Goal: Communication & Community: Answer question/provide support

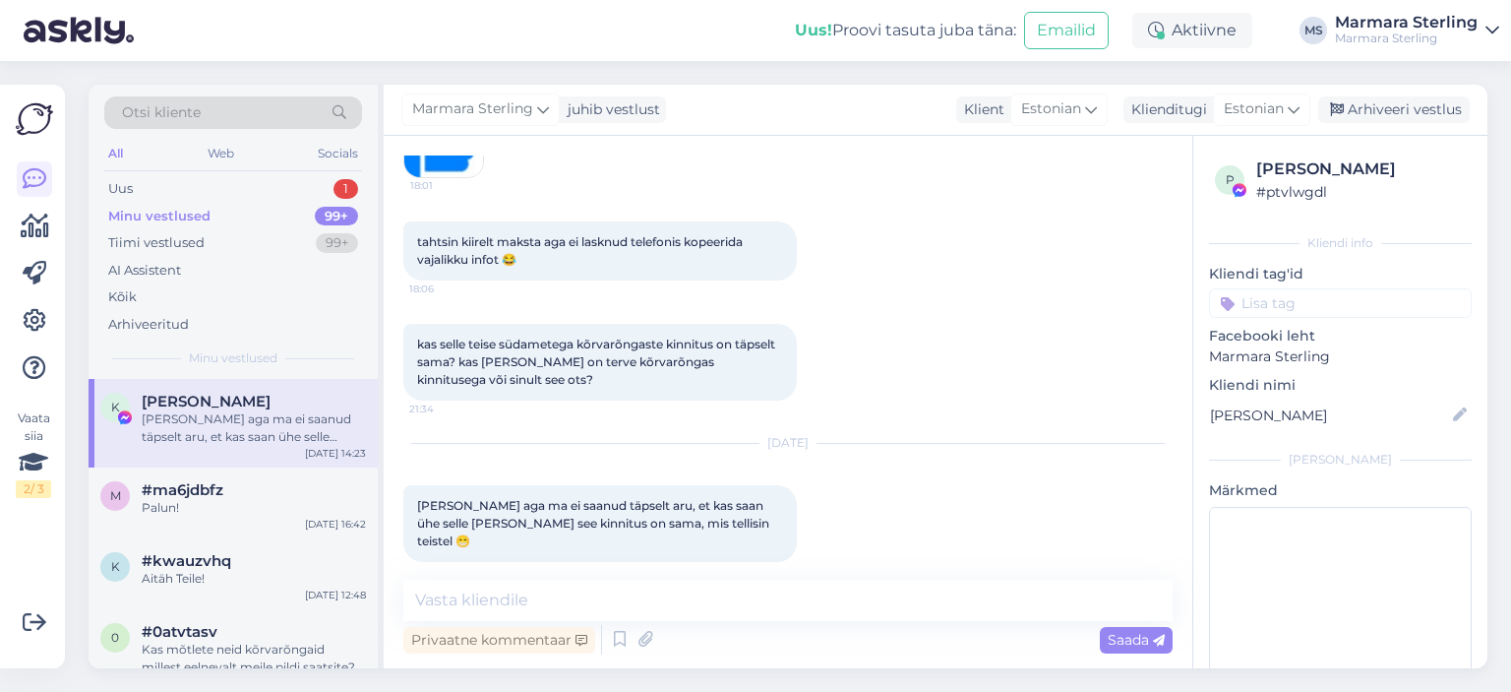
scroll to position [2386, 0]
click at [696, 570] on div "Vestlus algas [DATE] tere! ma tellisin kõrvarõngad ja ma ei tea, panin kuidagi …" at bounding box center [788, 402] width 809 height 532
click at [714, 593] on textarea at bounding box center [787, 600] width 769 height 41
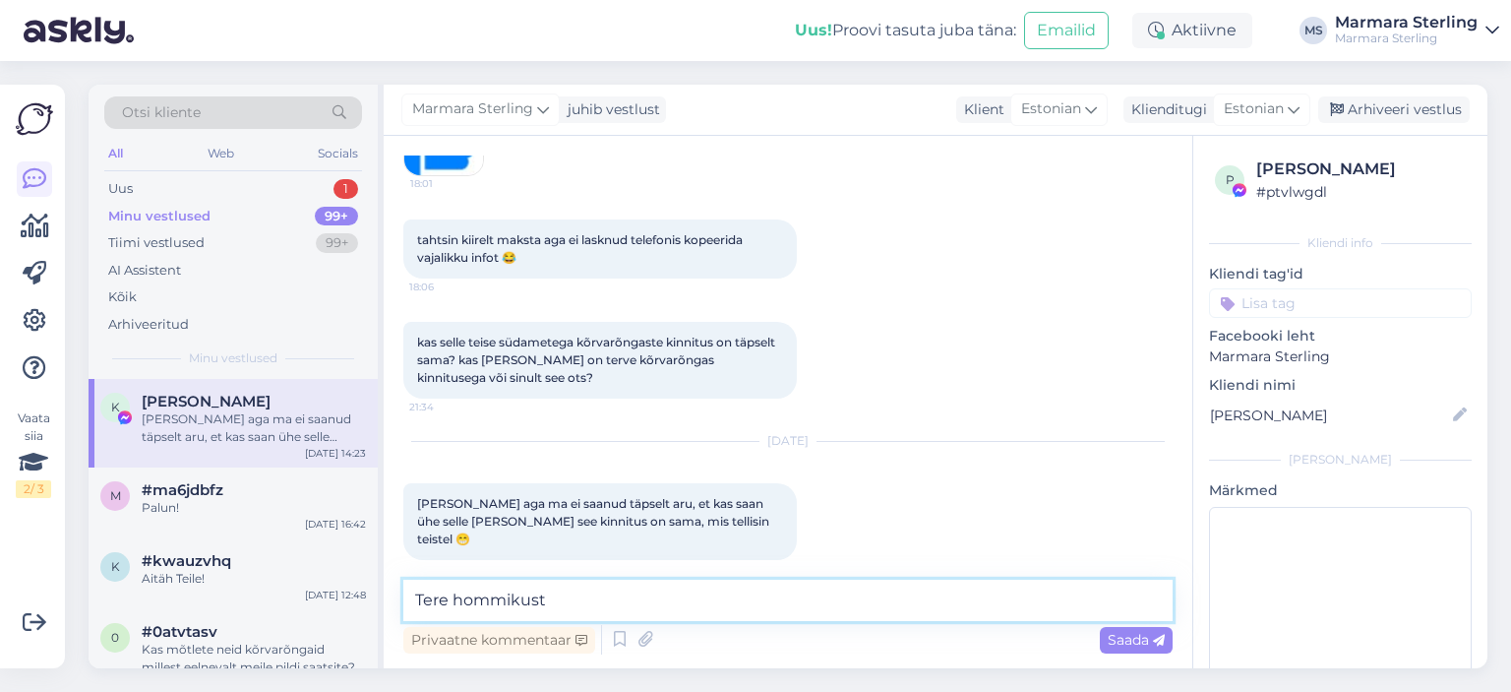
type textarea "Tere hommikust""
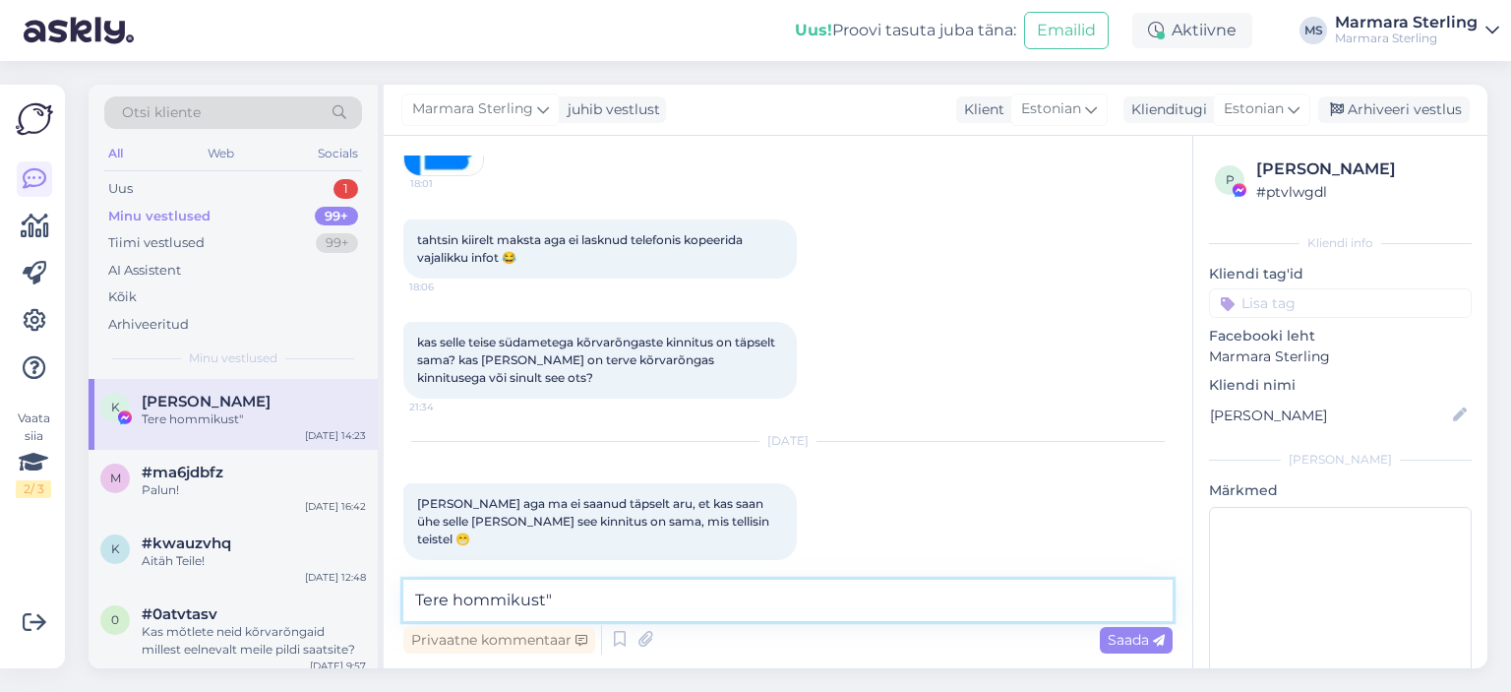
scroll to position [2512, 0]
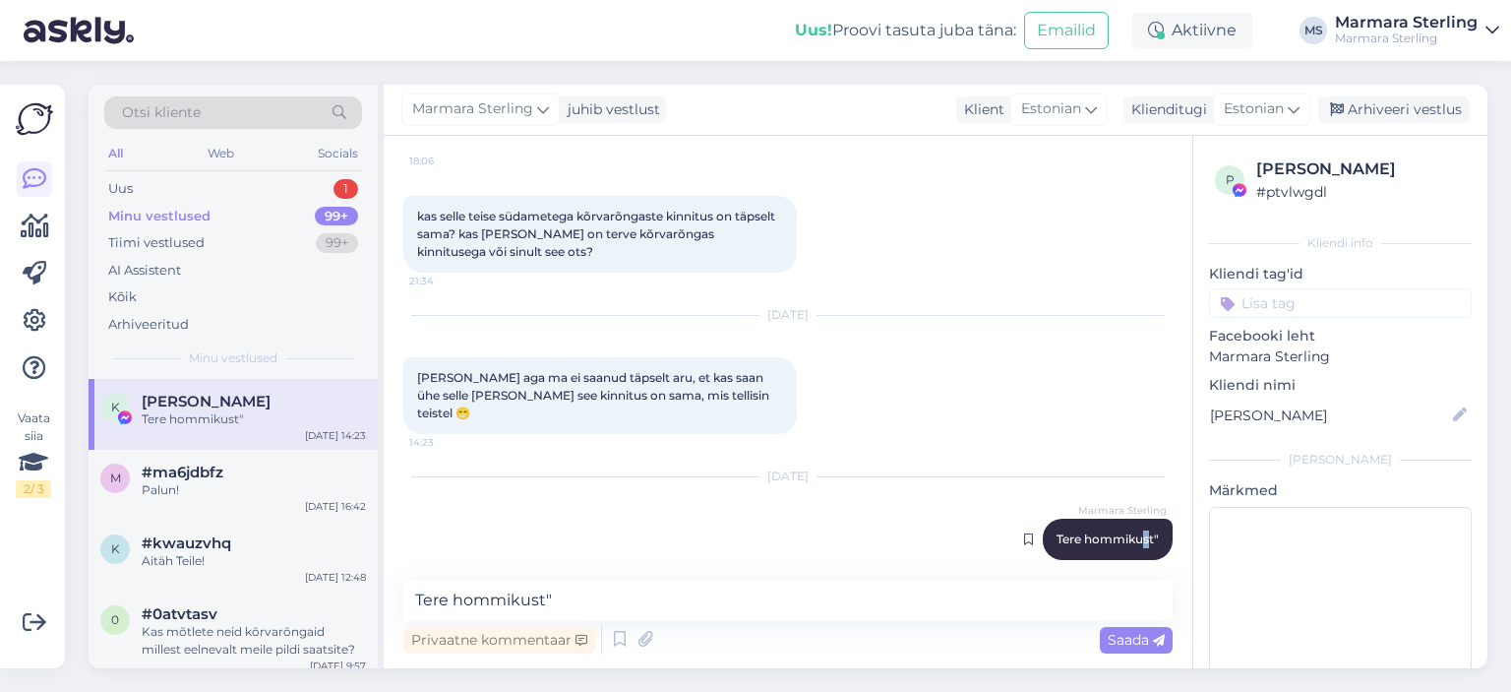
click at [1133, 519] on div "Marmara Sterling Tere hommikust" 10:37" at bounding box center [1108, 539] width 130 height 41
click at [1091, 531] on span "Tere hommikust"" at bounding box center [1108, 538] width 102 height 15
click at [1055, 551] on div "[DATE] Marmara Sterling Tere hommikust" 10:37" at bounding box center [787, 519] width 769 height 126
click at [811, 589] on textarea "Tere hommikust"" at bounding box center [787, 600] width 769 height 41
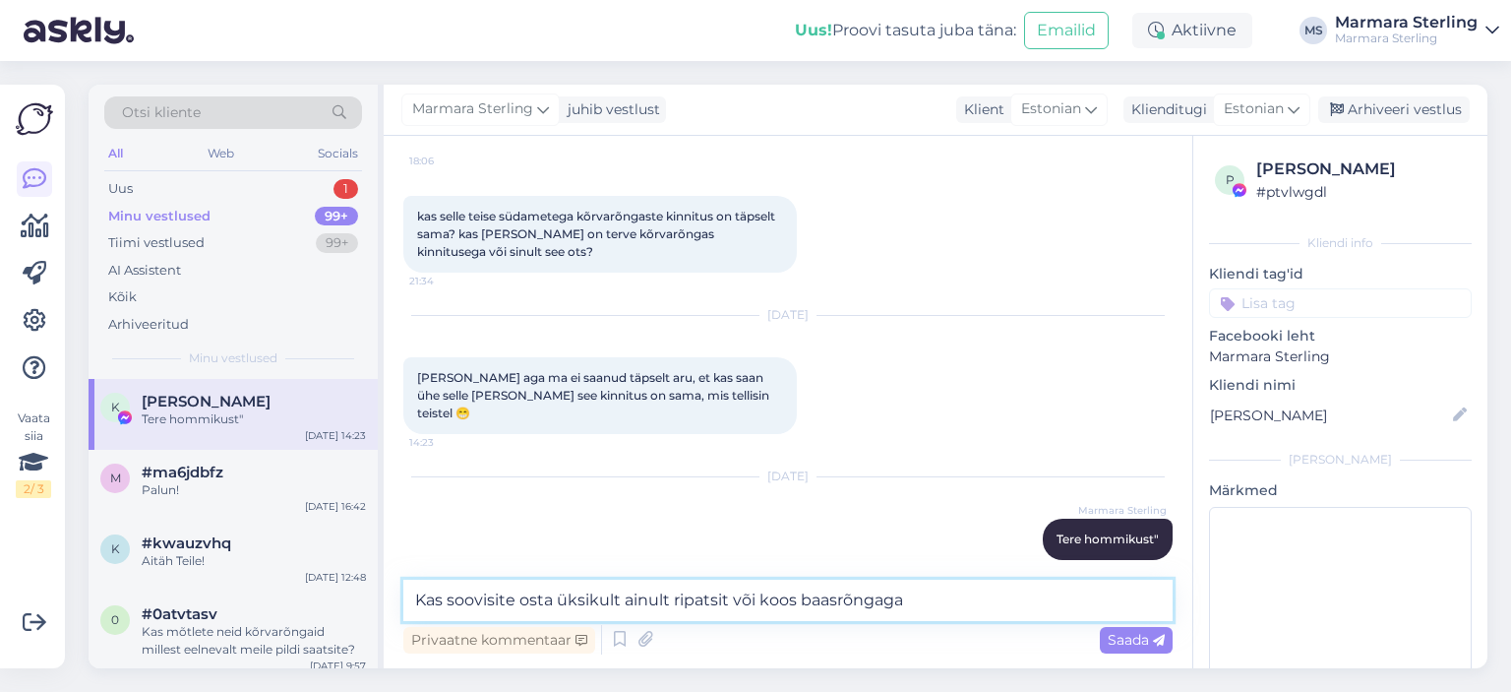
type textarea "Kas soovisite osta üksikult ainult ripatsit või koos baasrõngaga?"
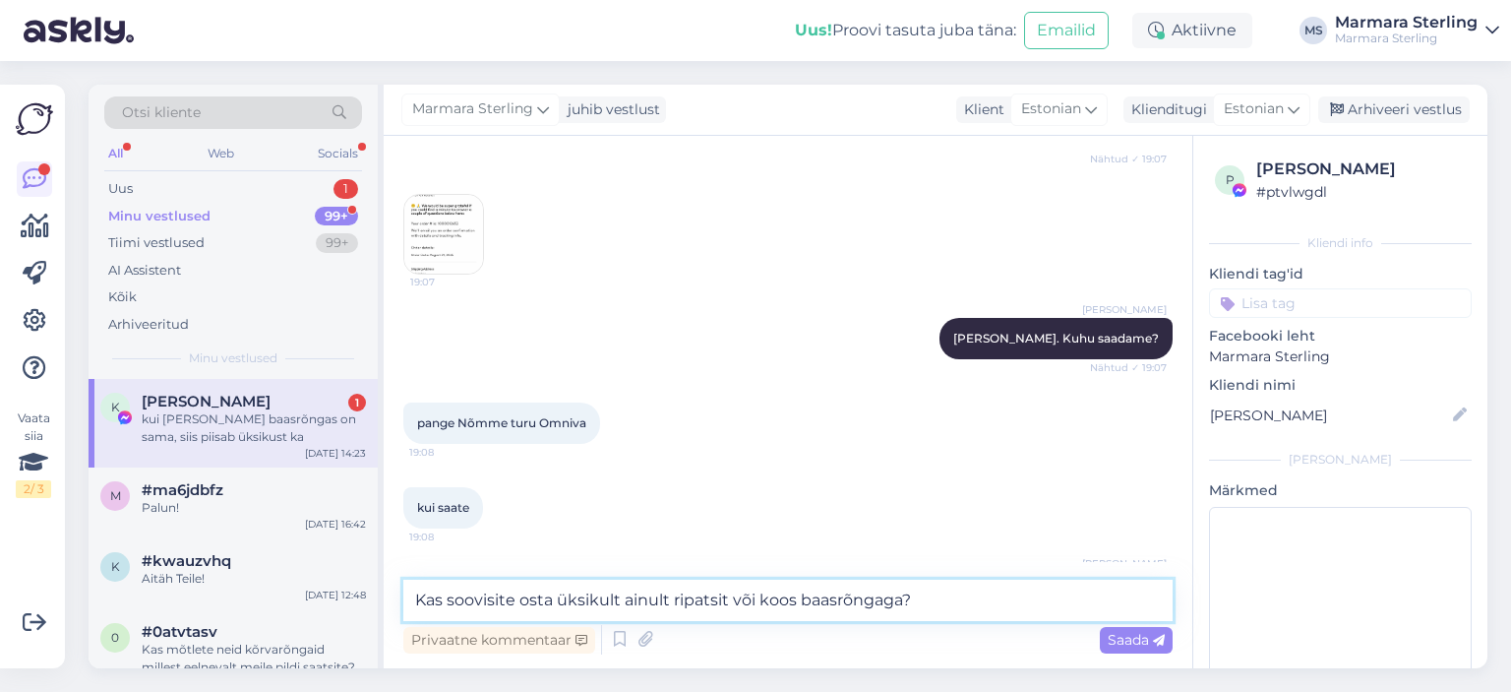
scroll to position [731, 0]
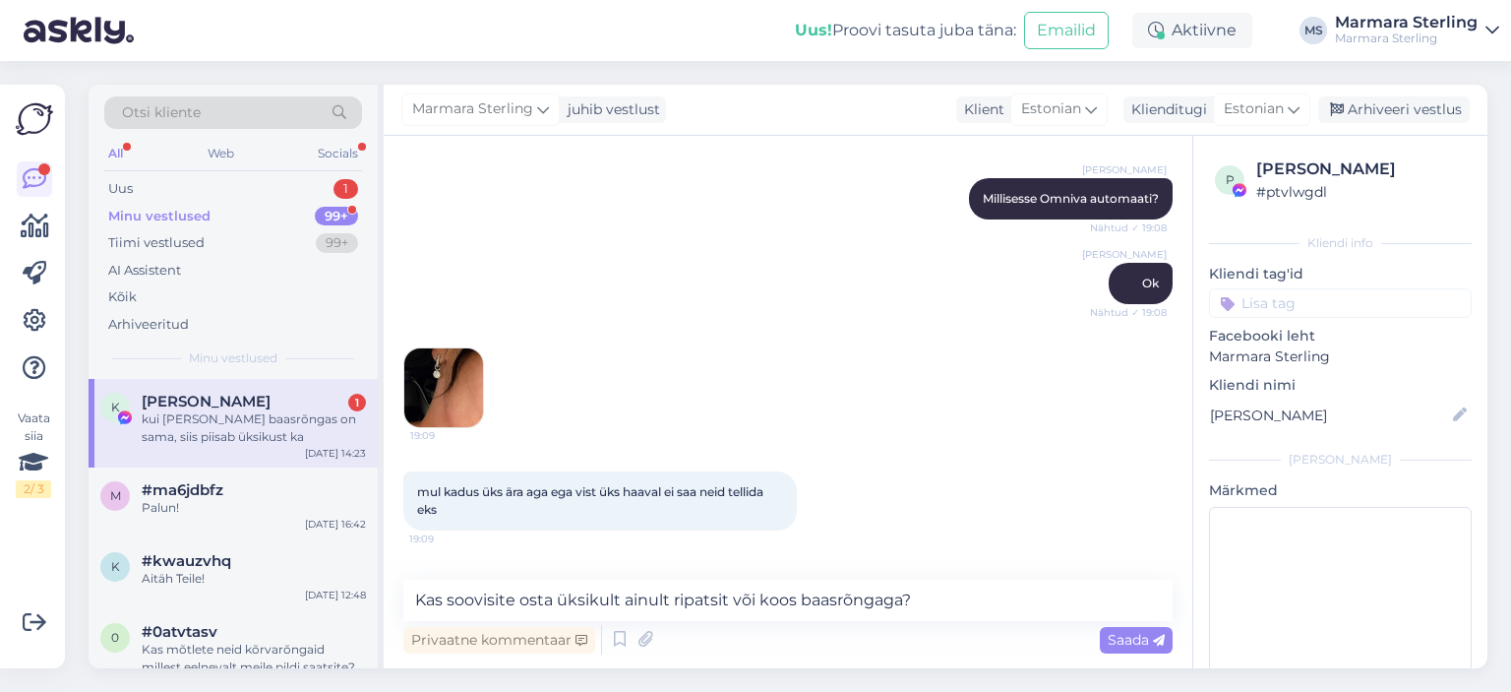
click at [445, 390] on img at bounding box center [443, 387] width 79 height 79
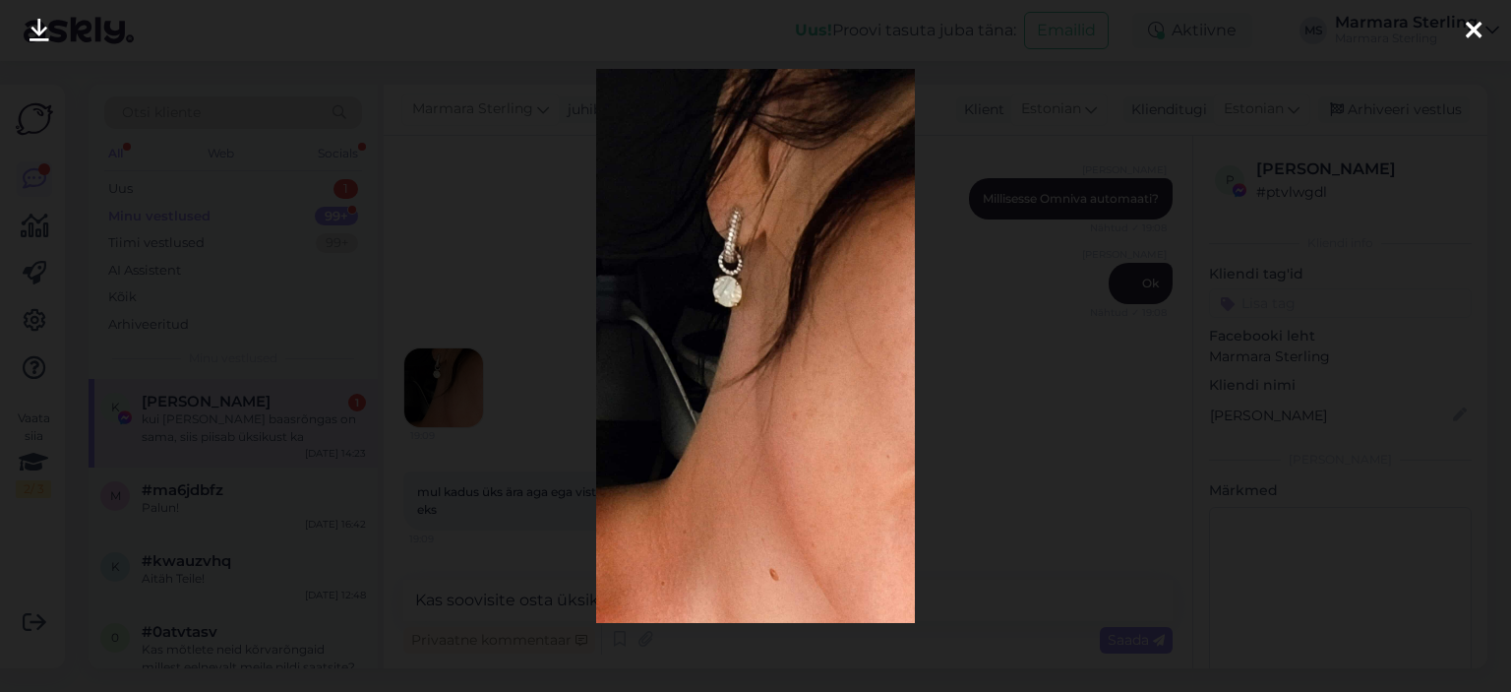
click at [1462, 32] on div at bounding box center [1473, 31] width 39 height 62
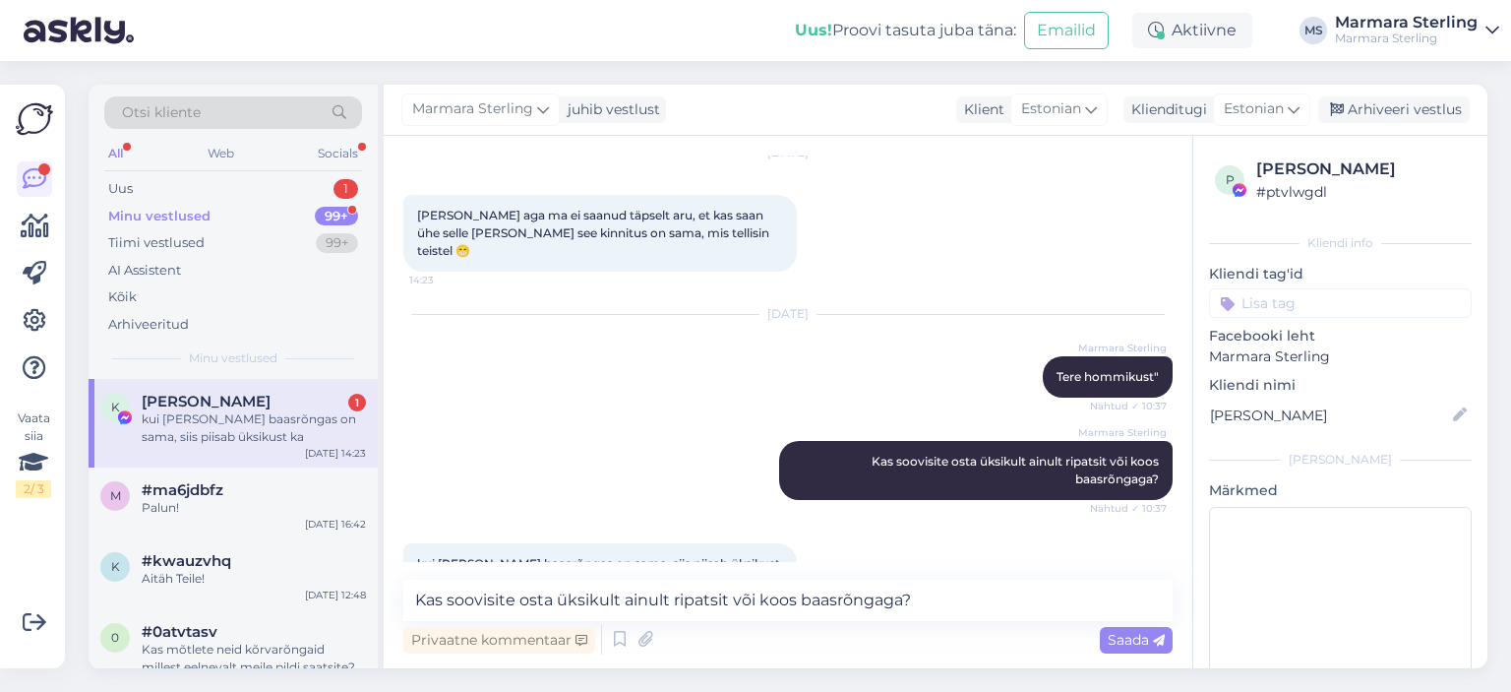
scroll to position [2699, 0]
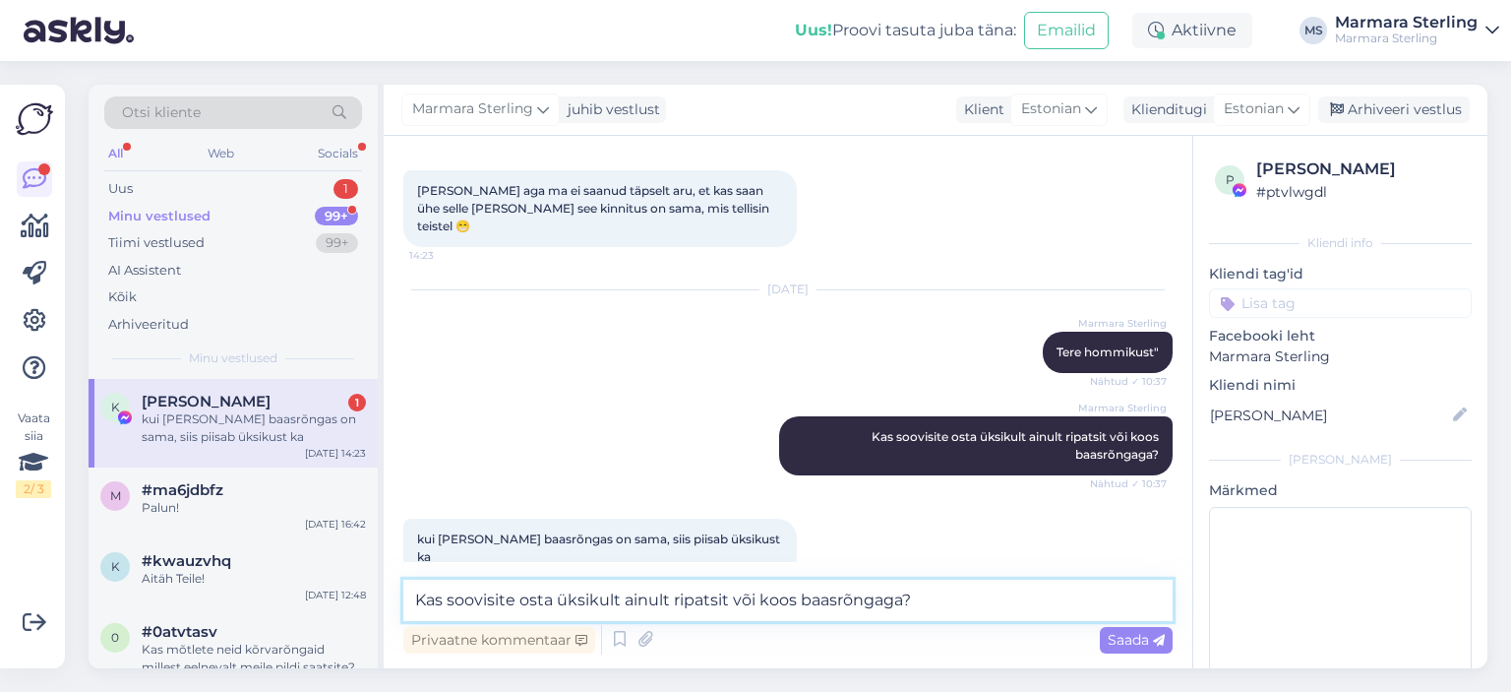
click at [791, 593] on textarea "Kas soovisite osta üksikult ainult ripatsit või koos baasrõngaga?" at bounding box center [787, 600] width 769 height 41
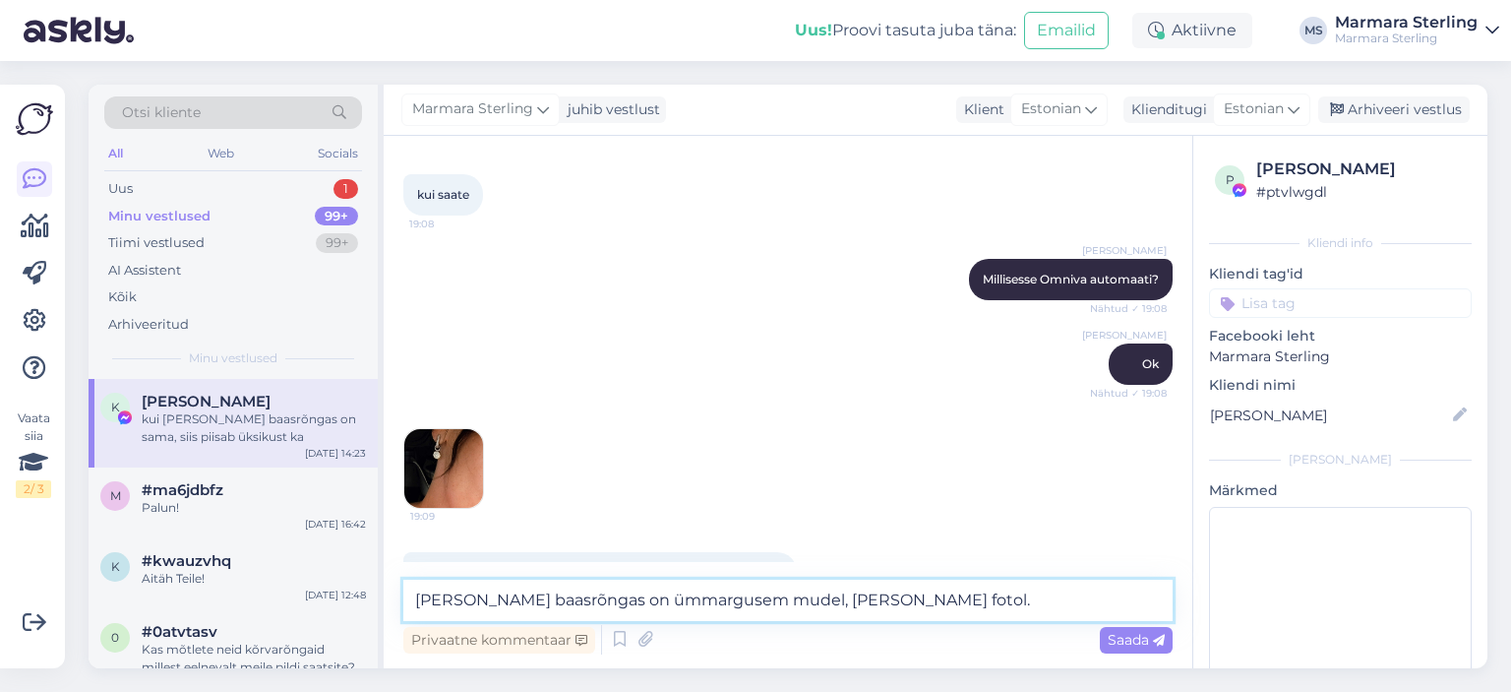
scroll to position [534, 0]
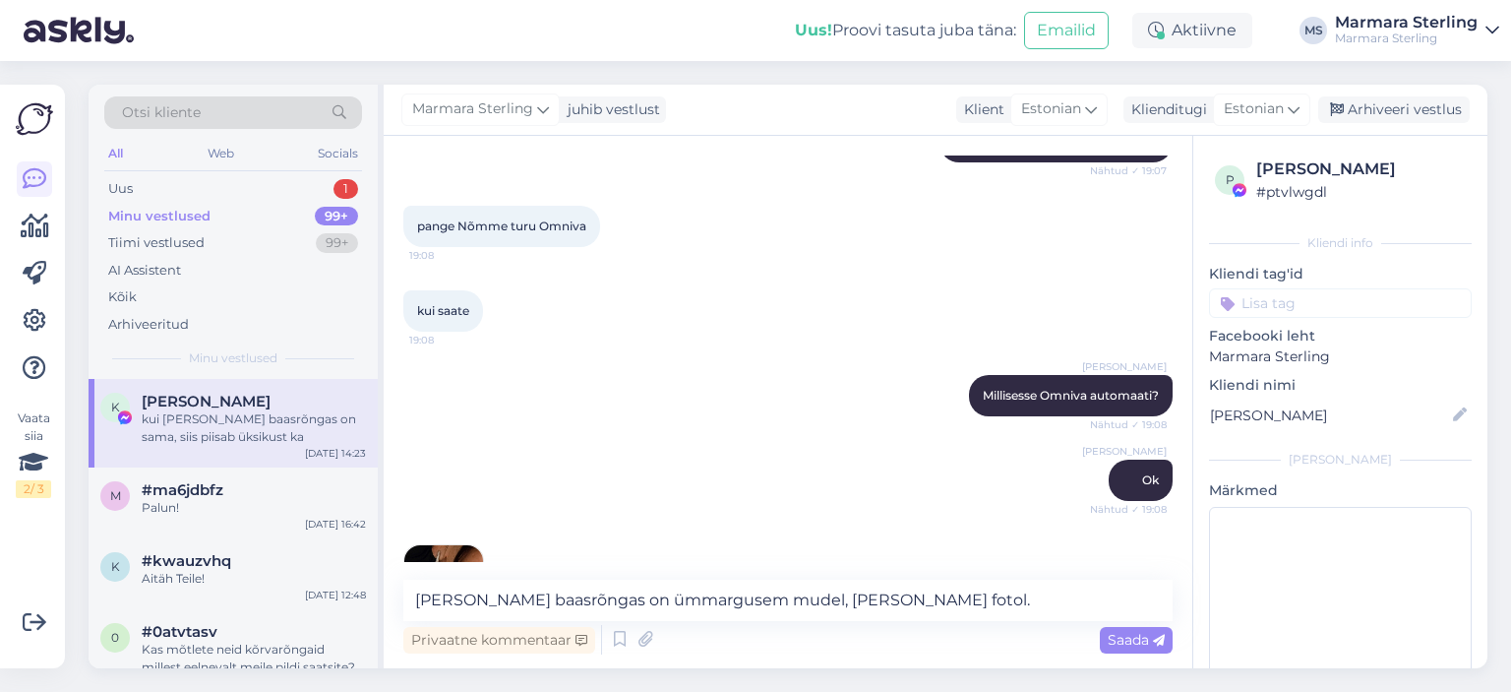
click at [427, 555] on img at bounding box center [443, 584] width 79 height 79
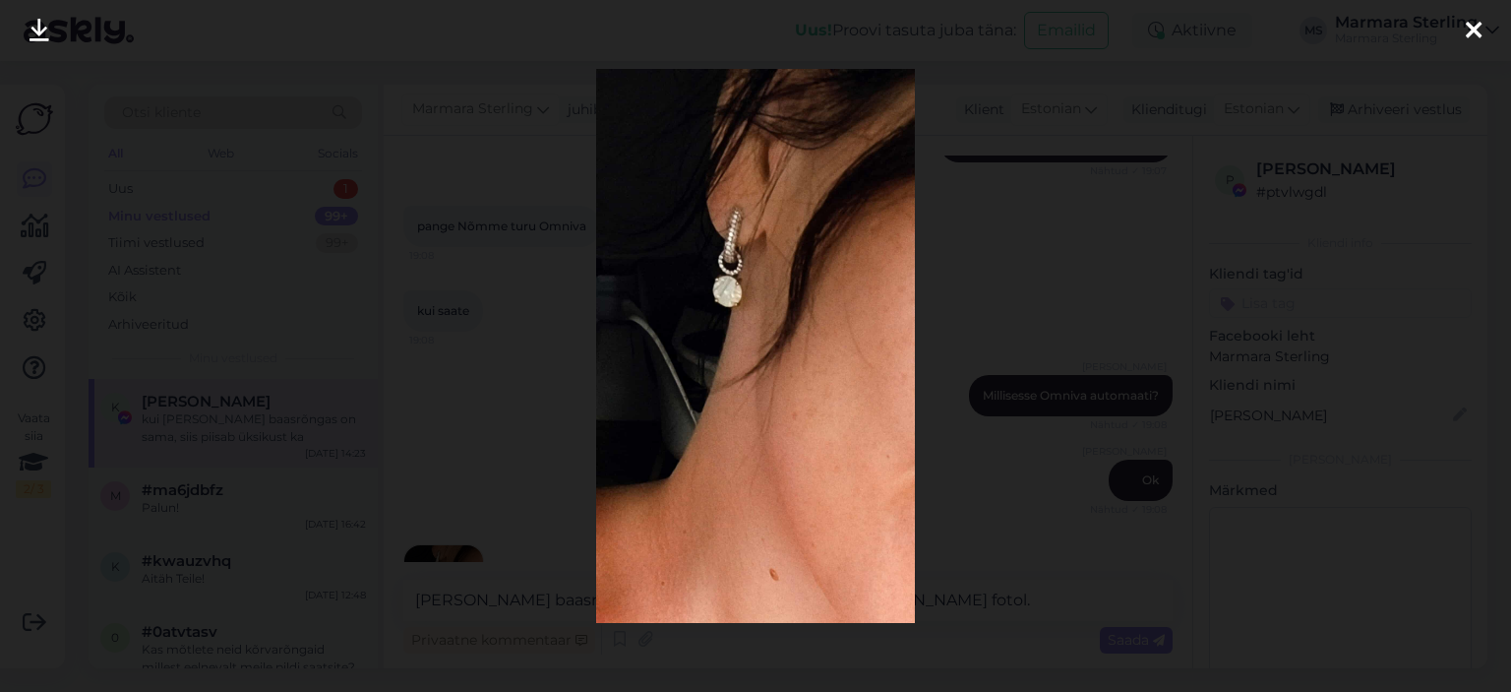
click at [1471, 22] on icon at bounding box center [1474, 32] width 16 height 26
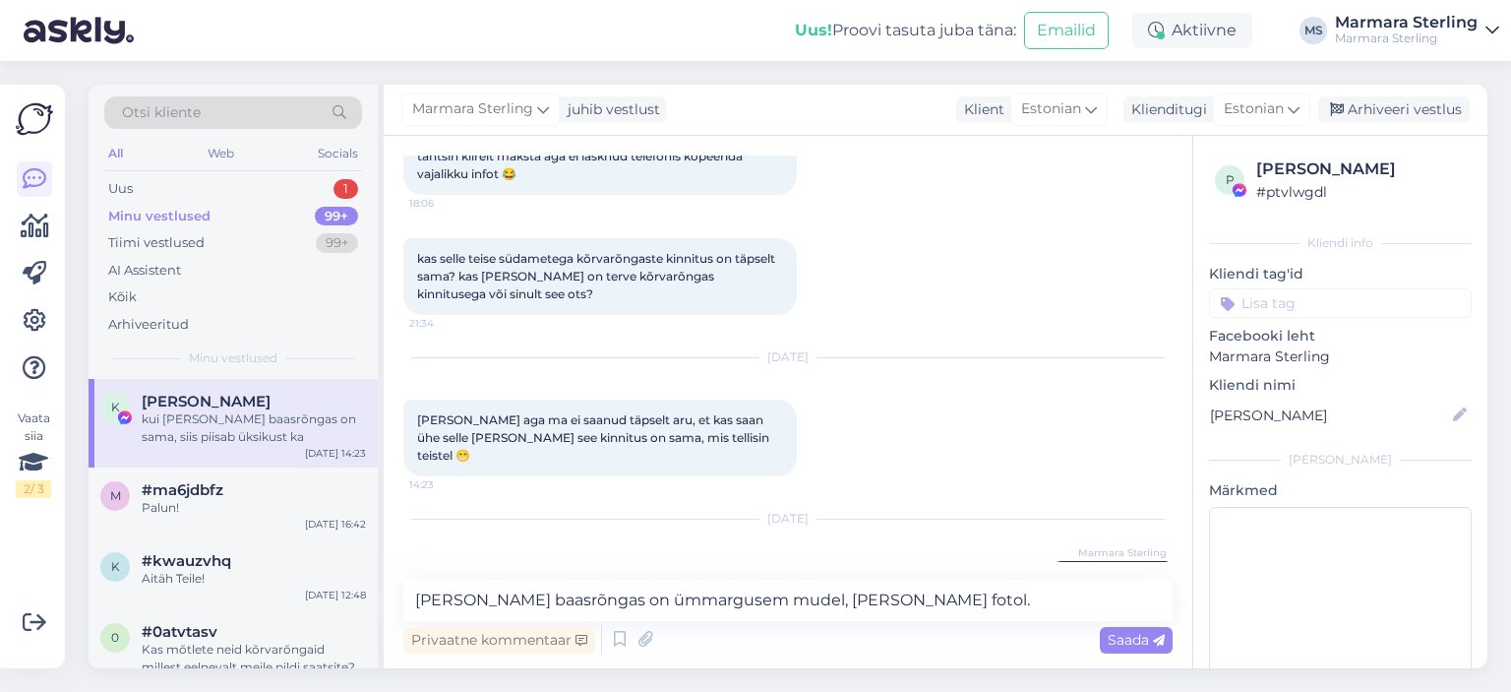
scroll to position [2699, 0]
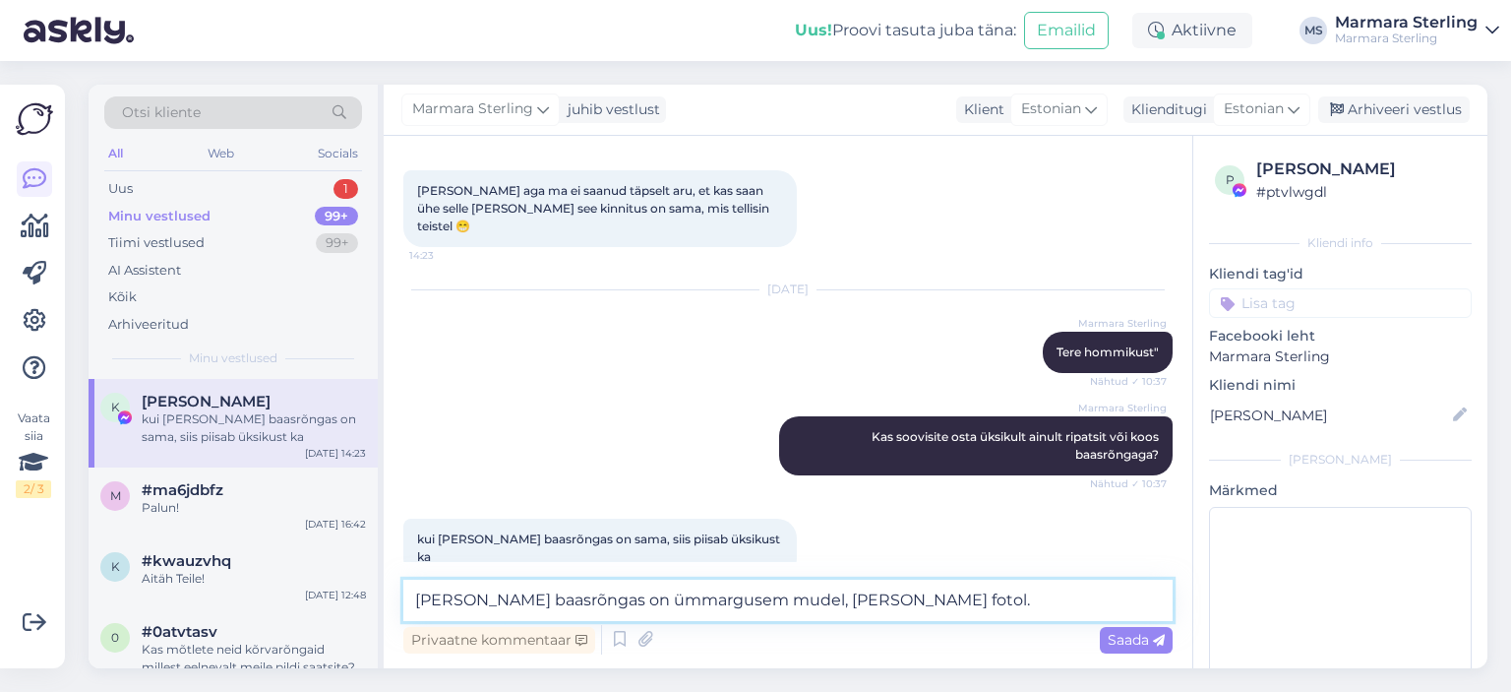
click at [929, 582] on textarea "[PERSON_NAME] baasrõngas on ümmargusem mudel, [PERSON_NAME] fotol." at bounding box center [787, 600] width 769 height 41
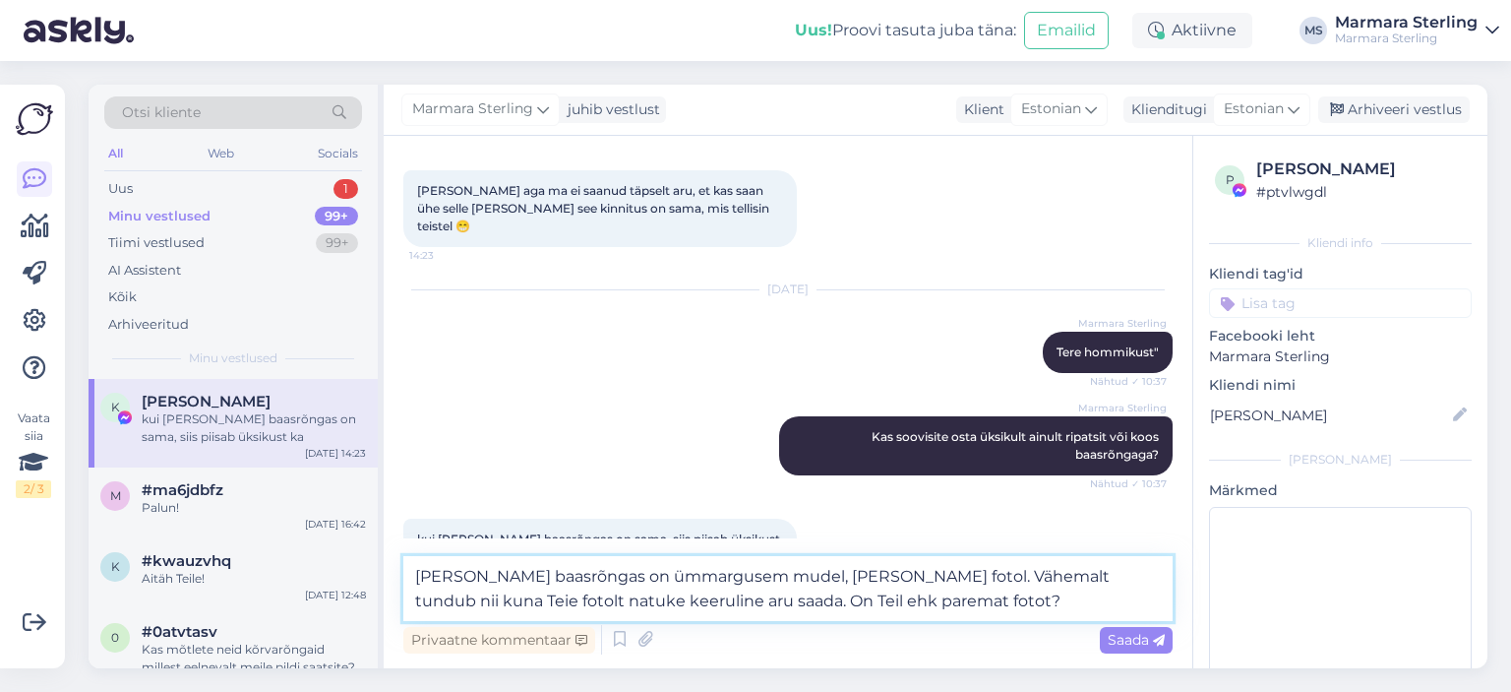
scroll to position [2723, 0]
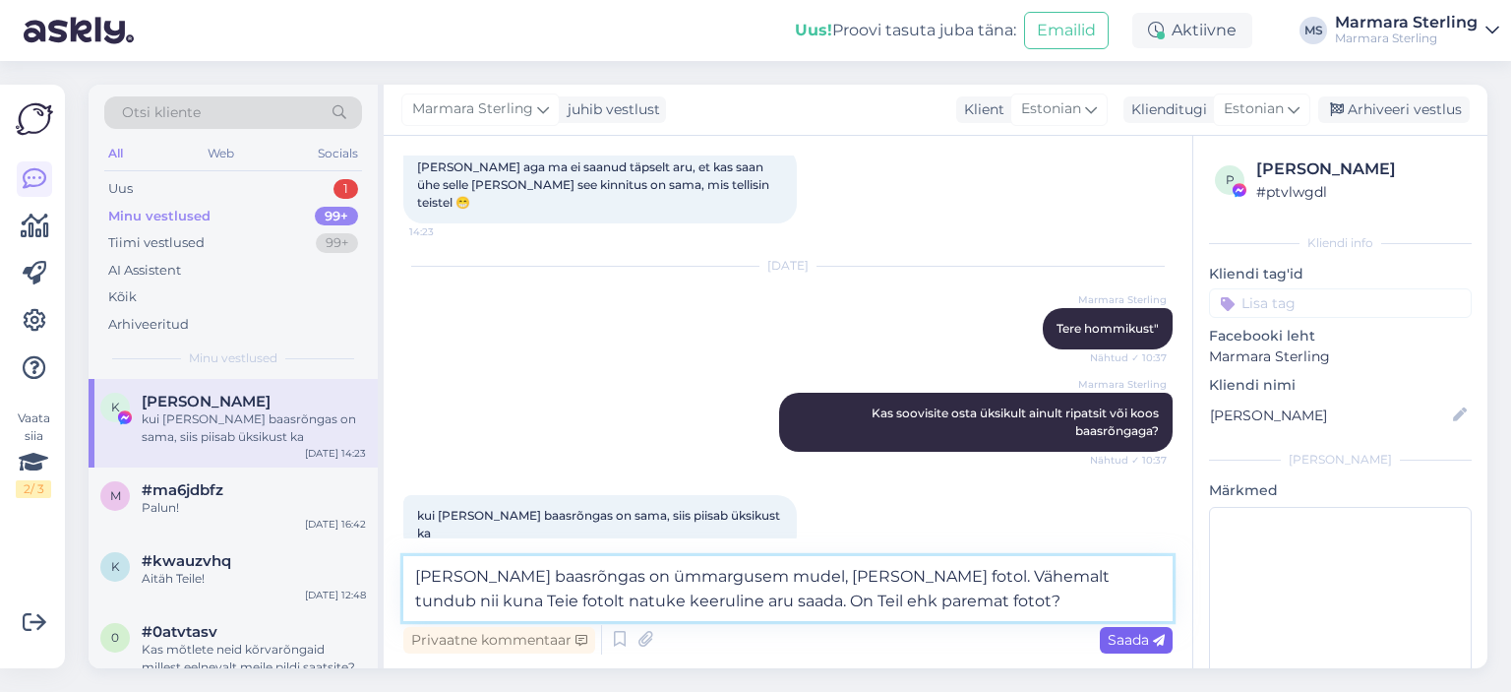
type textarea "[PERSON_NAME] baasrõngas on ümmargusem mudel, [PERSON_NAME] fotol. Vähemalt tun…"
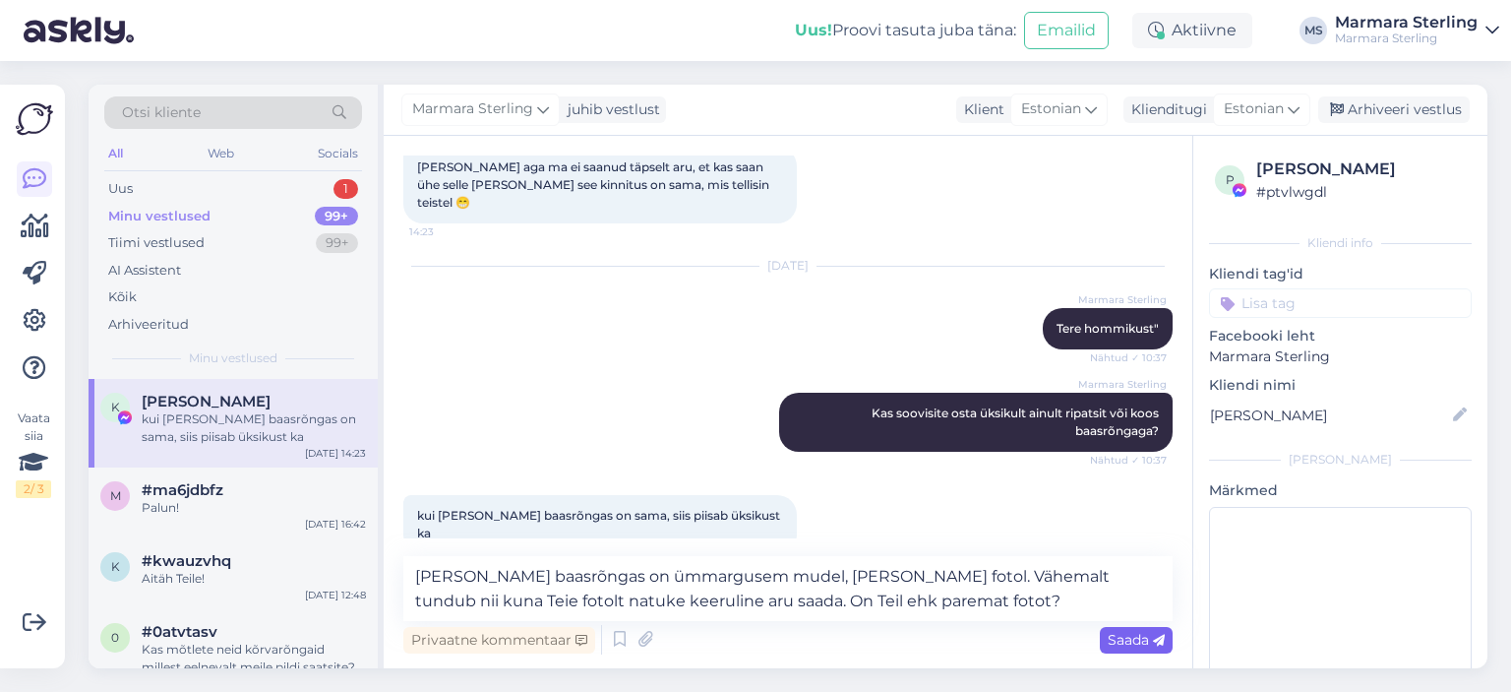
click at [1125, 648] on div "Saada" at bounding box center [1136, 640] width 73 height 27
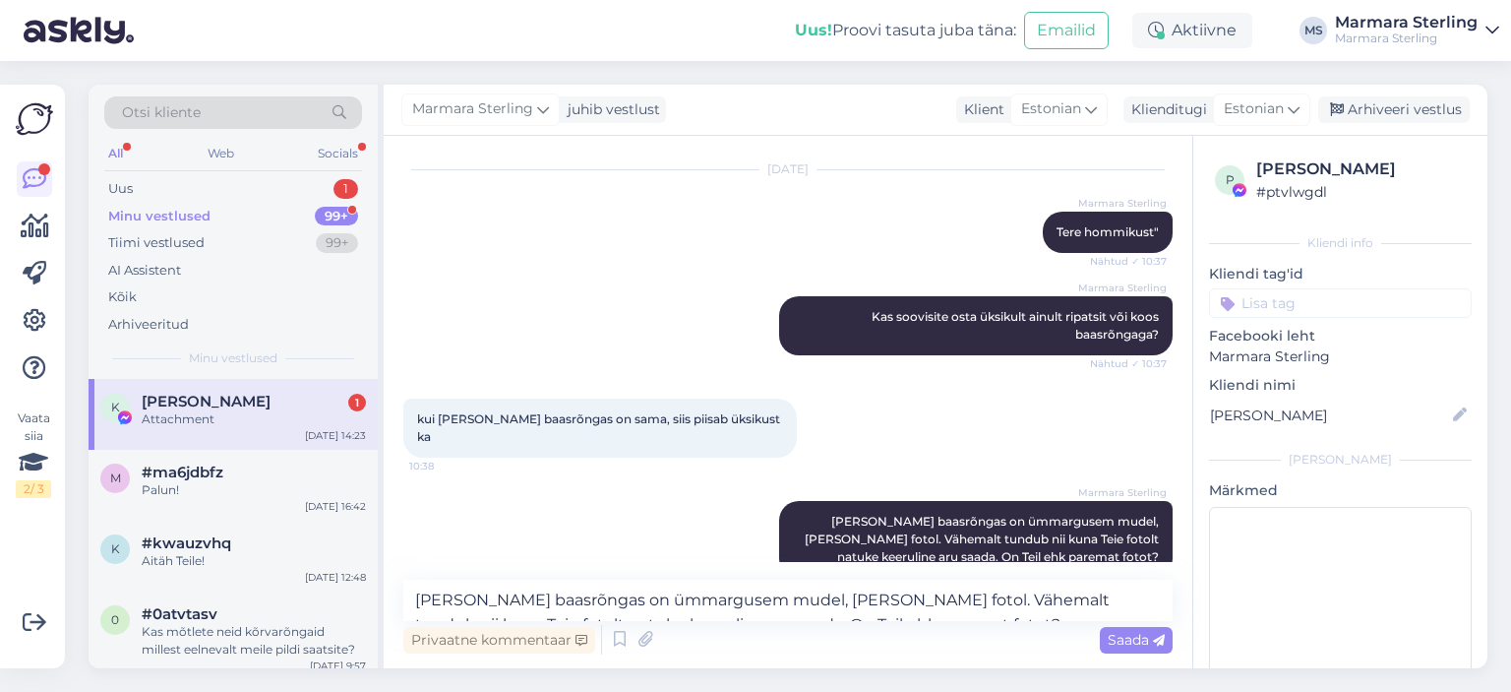
scroll to position [2943, 0]
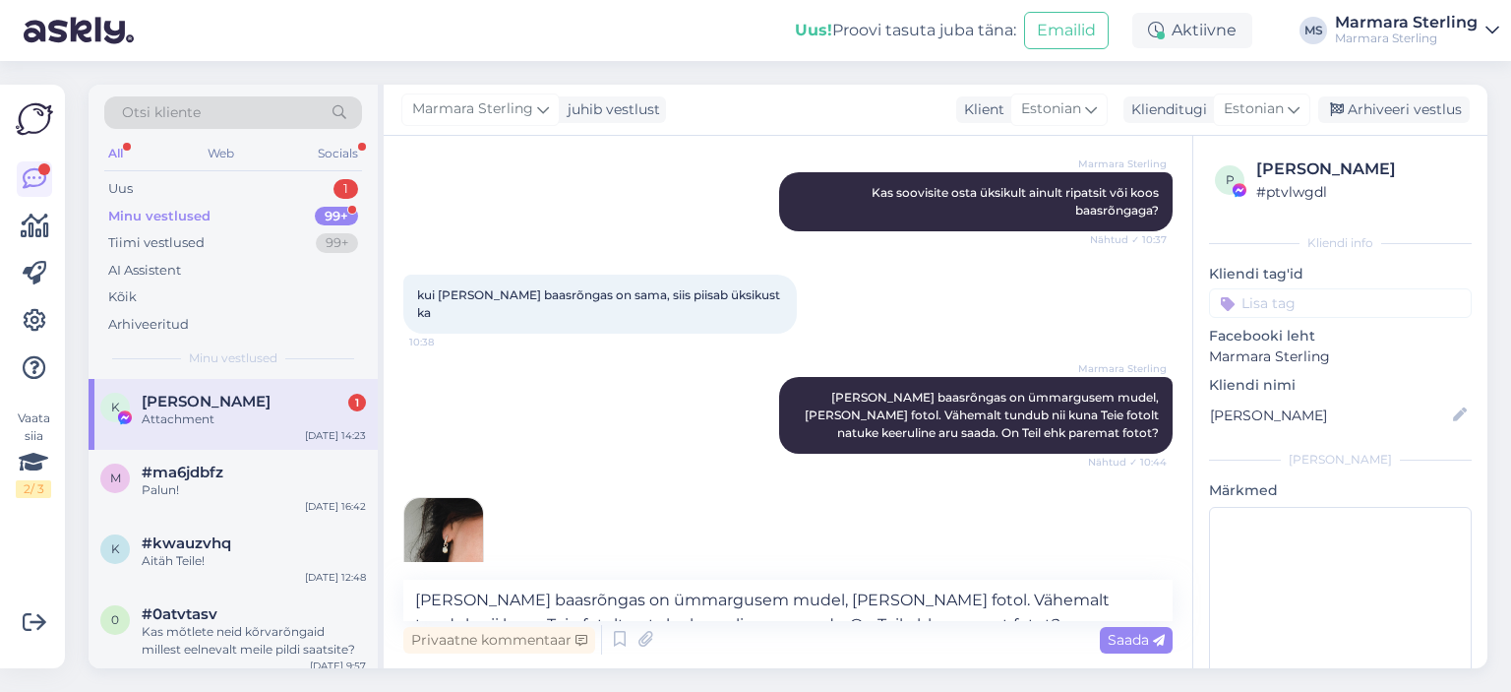
click at [449, 498] on img at bounding box center [443, 537] width 79 height 79
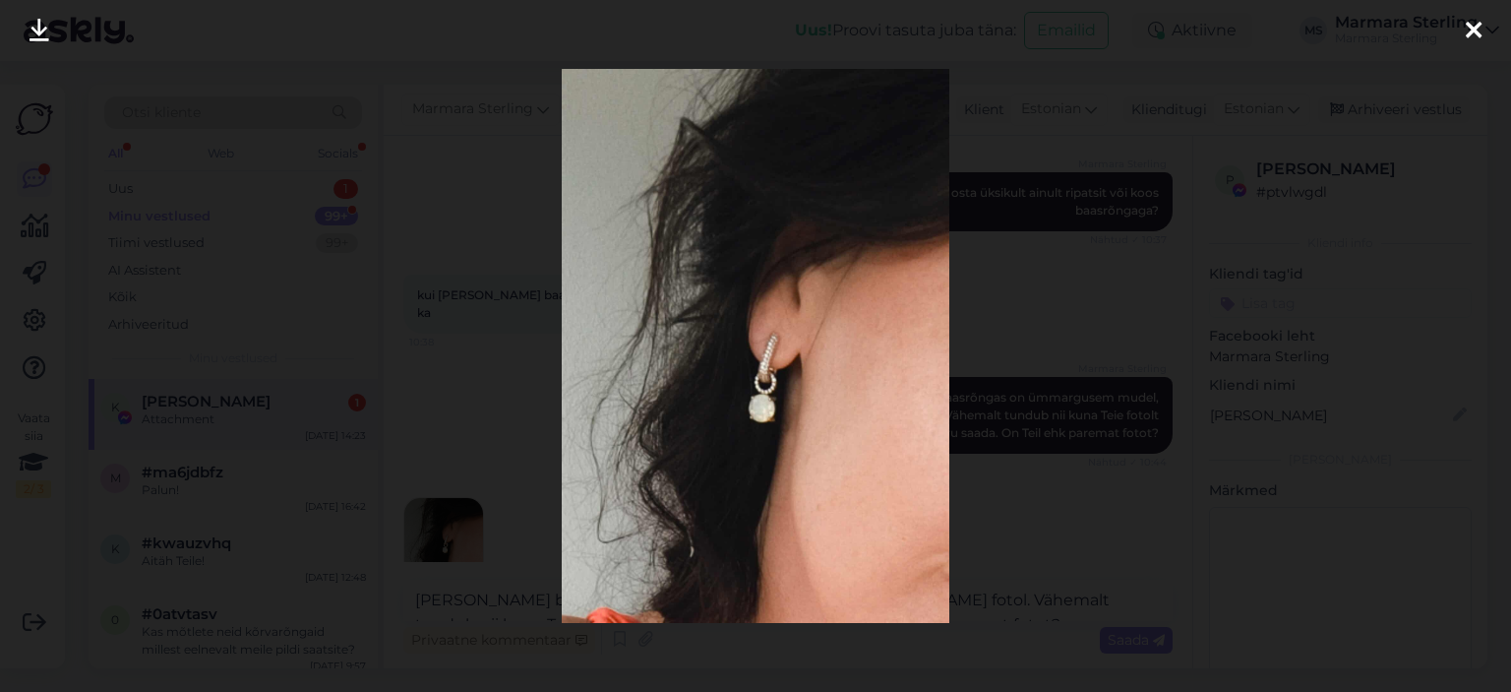
click at [1488, 26] on div at bounding box center [1473, 31] width 39 height 62
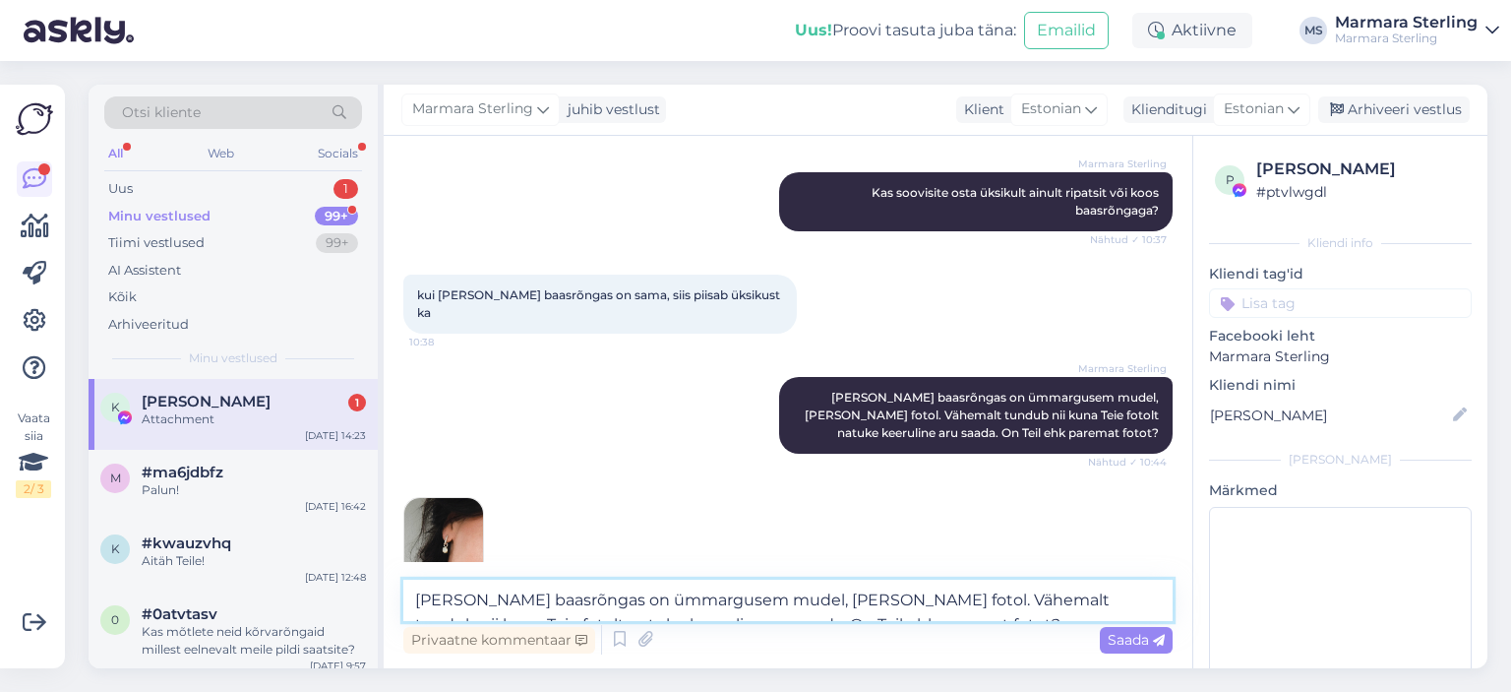
click at [731, 602] on textarea "[PERSON_NAME] baasrõngas on ümmargusem mudel, [PERSON_NAME] fotol. Vähemalt tun…" at bounding box center [787, 600] width 769 height 41
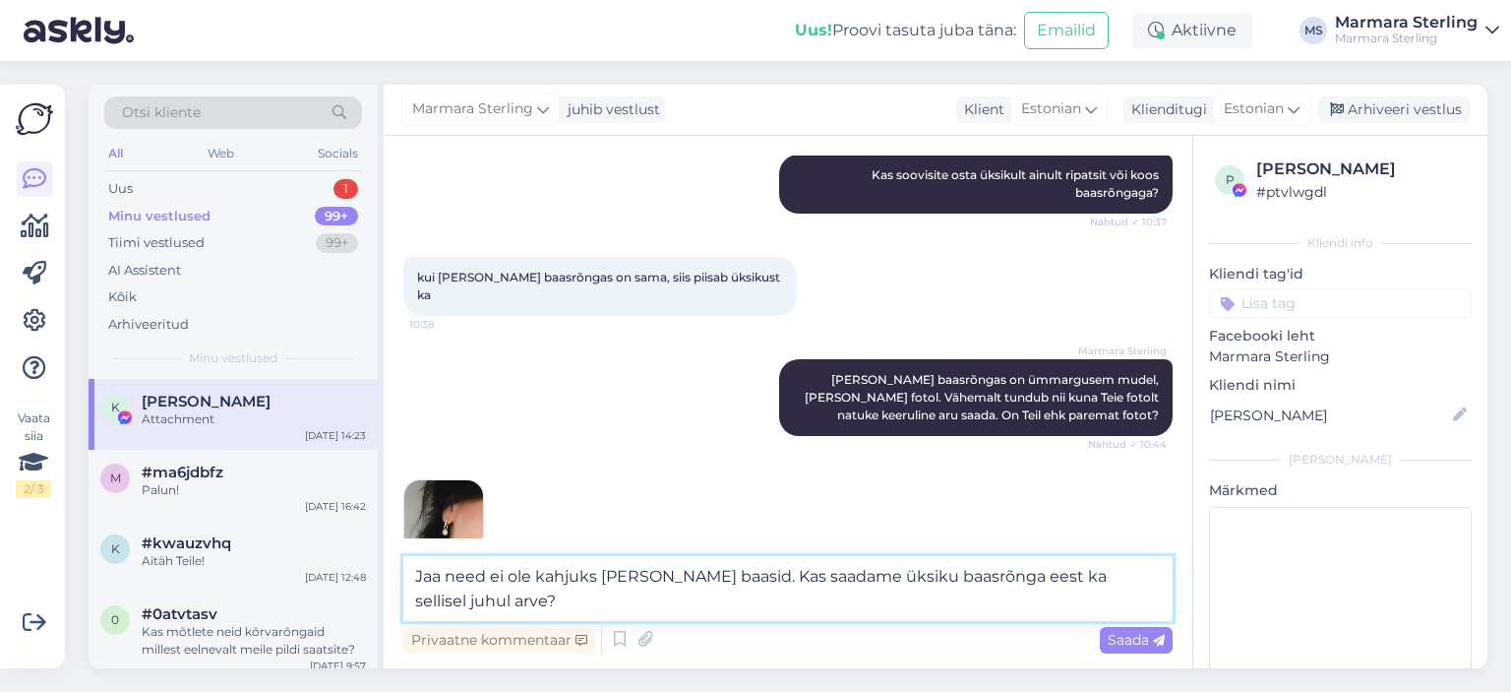
scroll to position [2967, 0]
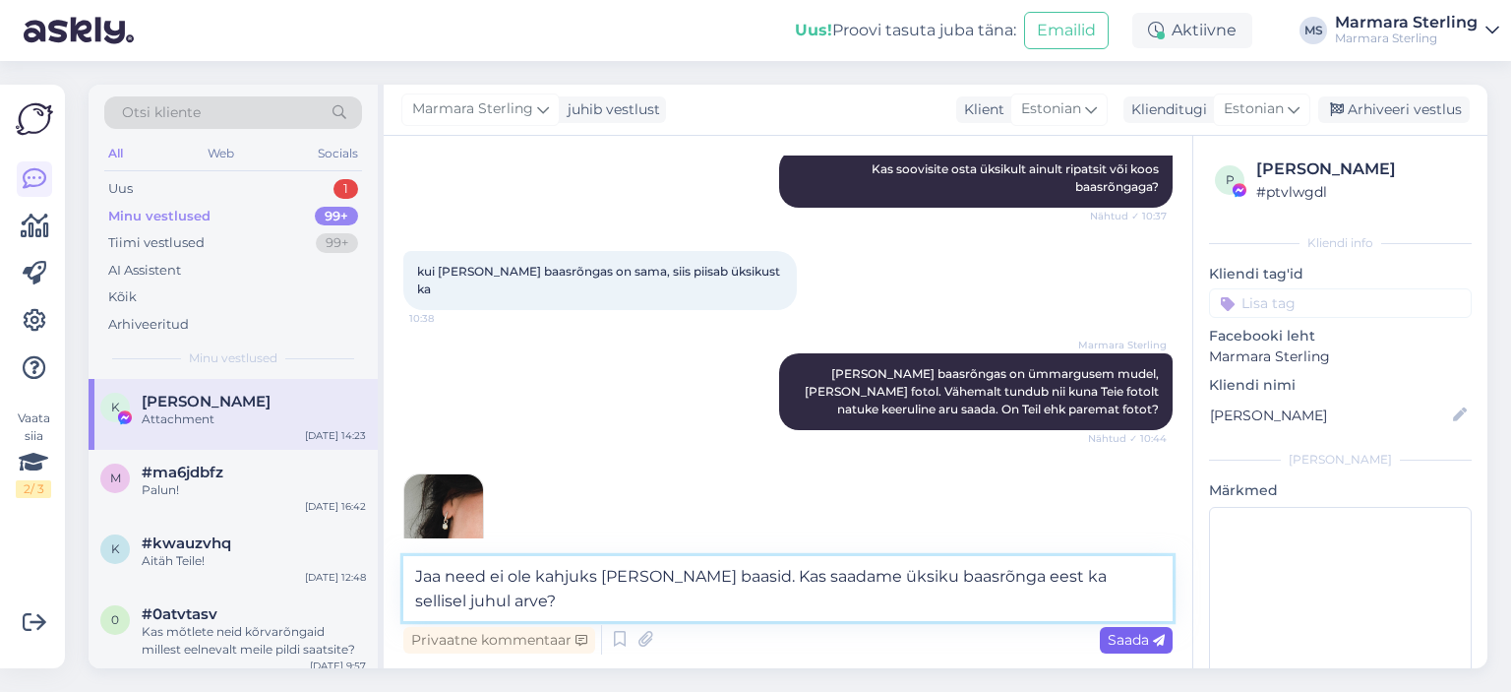
type textarea "Jaa need ei ole kahjuks [PERSON_NAME] baasid. Kas saadame üksiku baasrõnga eest…"
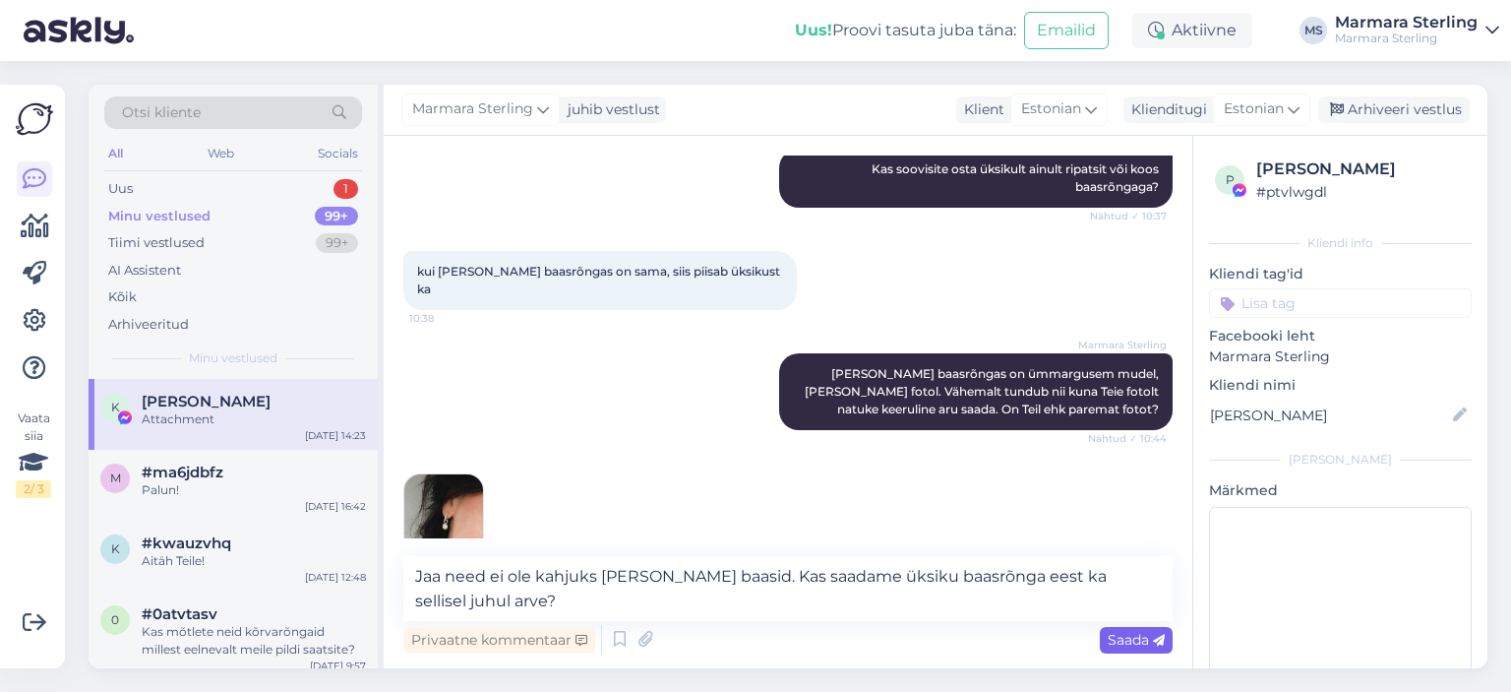
click at [1123, 640] on span "Saada" at bounding box center [1136, 640] width 57 height 18
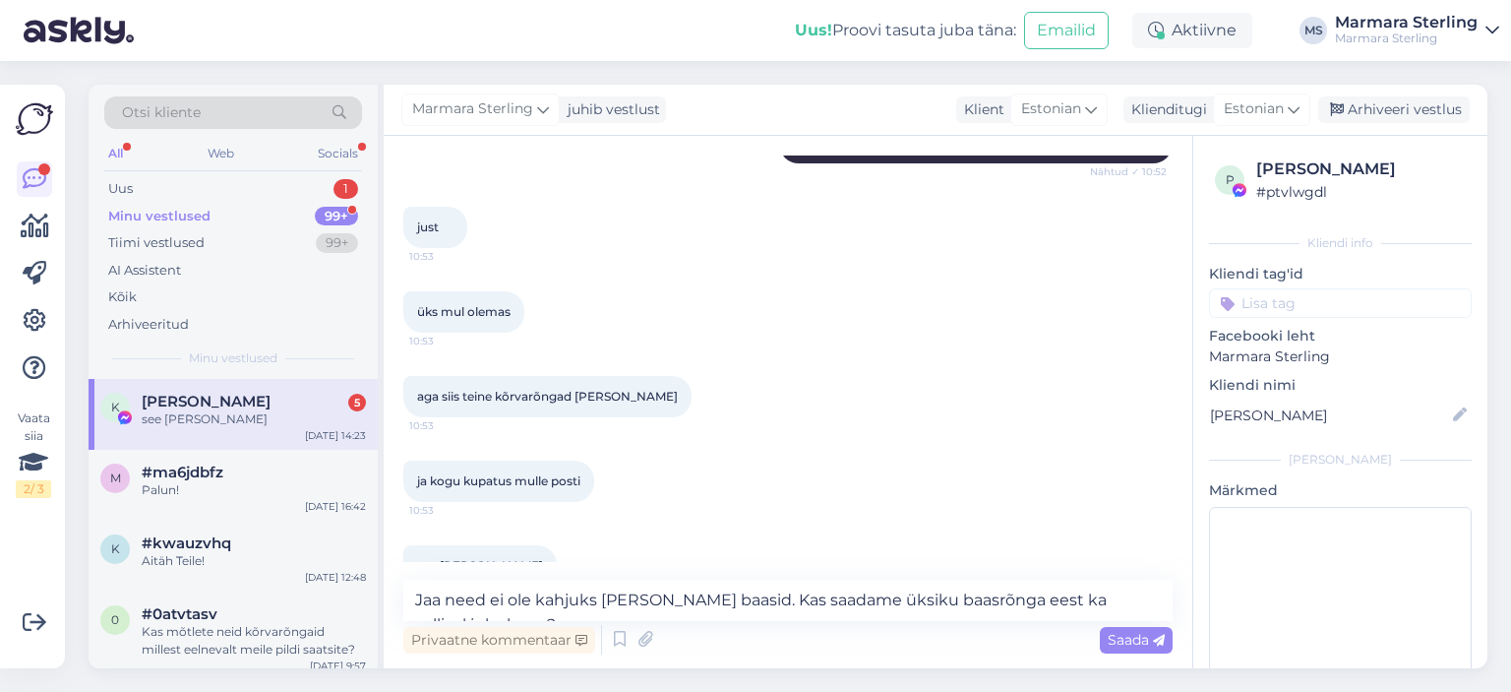
scroll to position [3467, 0]
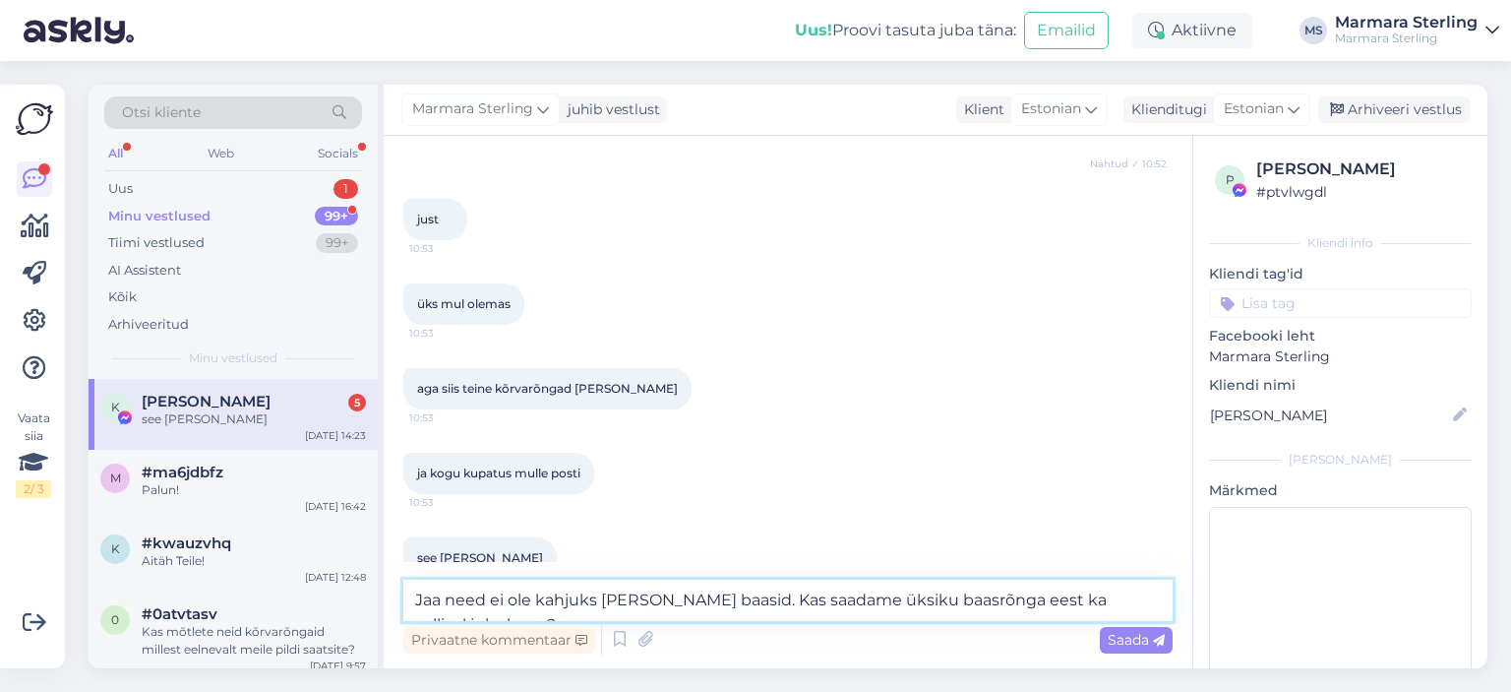
click at [657, 584] on textarea "Jaa need ei ole kahjuks [PERSON_NAME] baasid. Kas saadame üksiku baasrõnga eest…" at bounding box center [787, 600] width 769 height 41
type textarea "Teeme nii. Saadame [PERSON_NAME] minuti pärast Teile meilile"
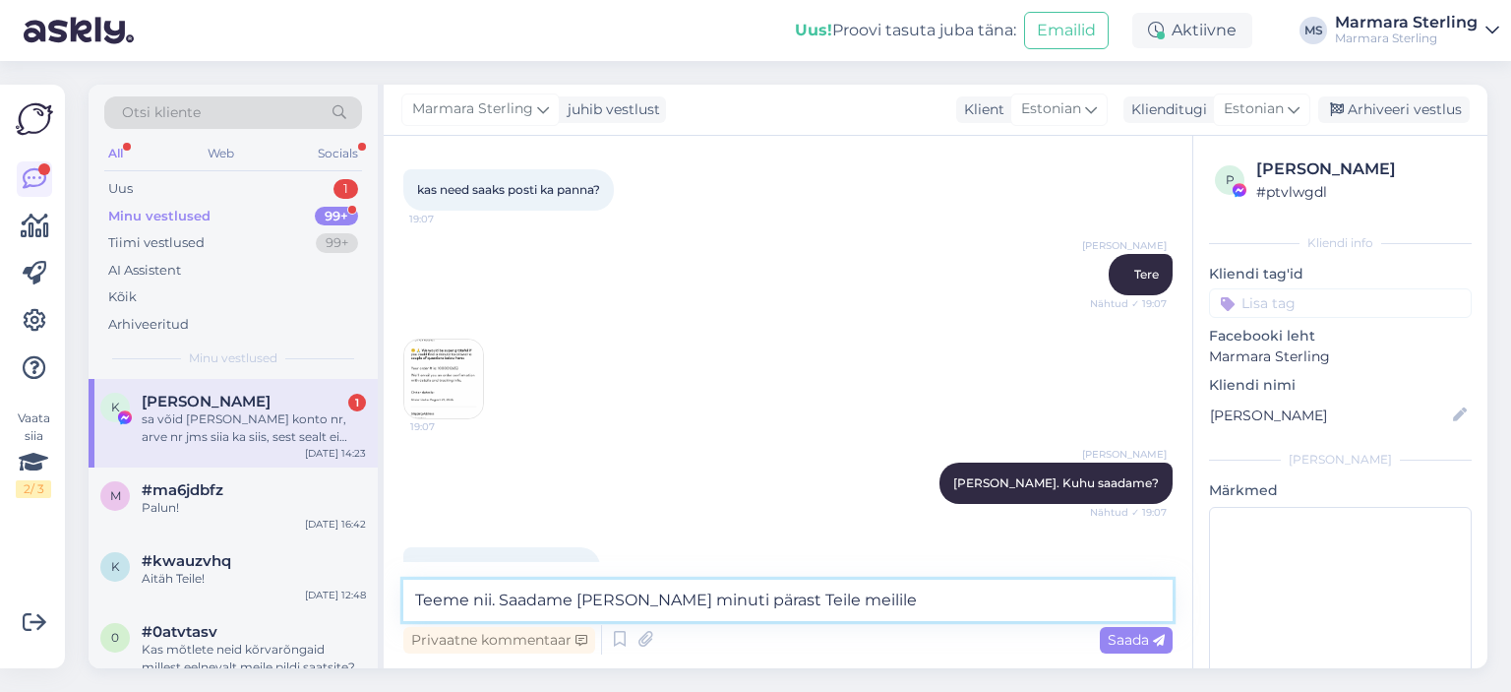
scroll to position [197, 0]
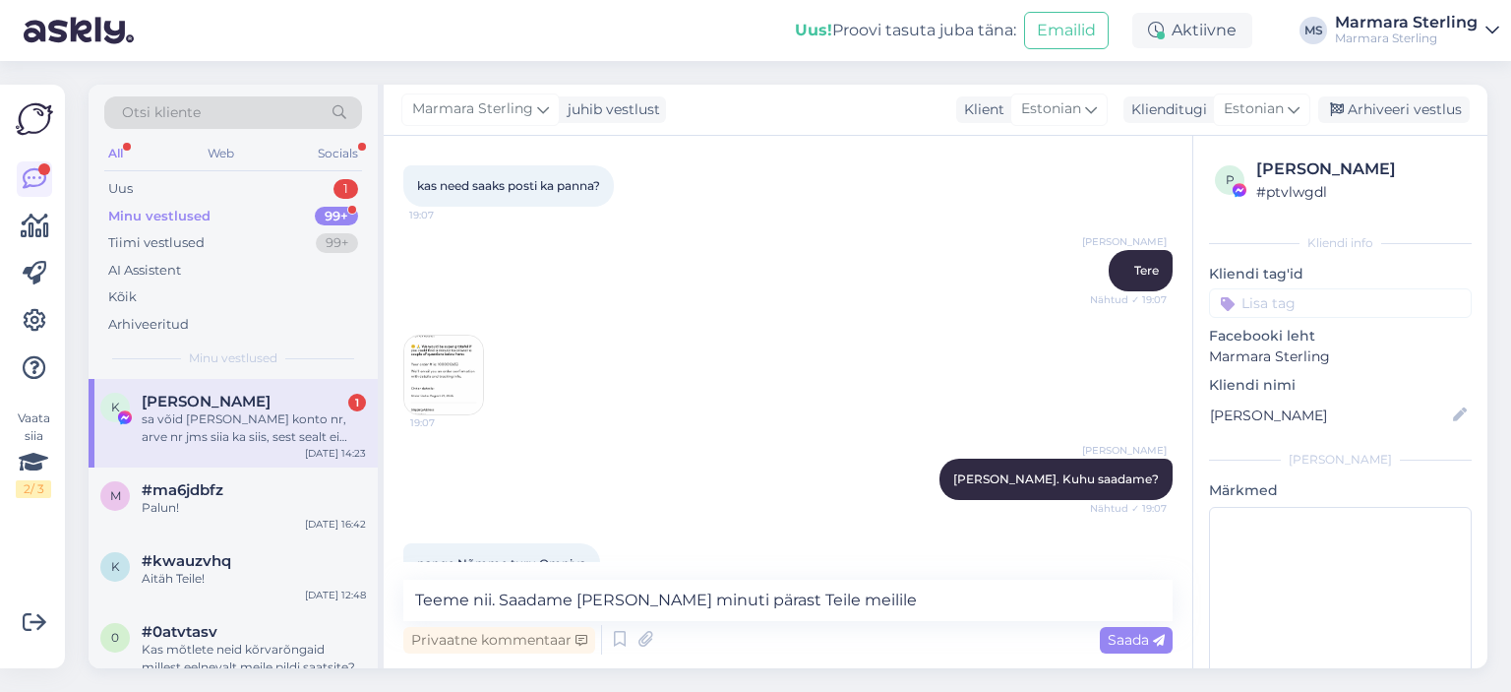
click at [460, 371] on img at bounding box center [443, 375] width 79 height 79
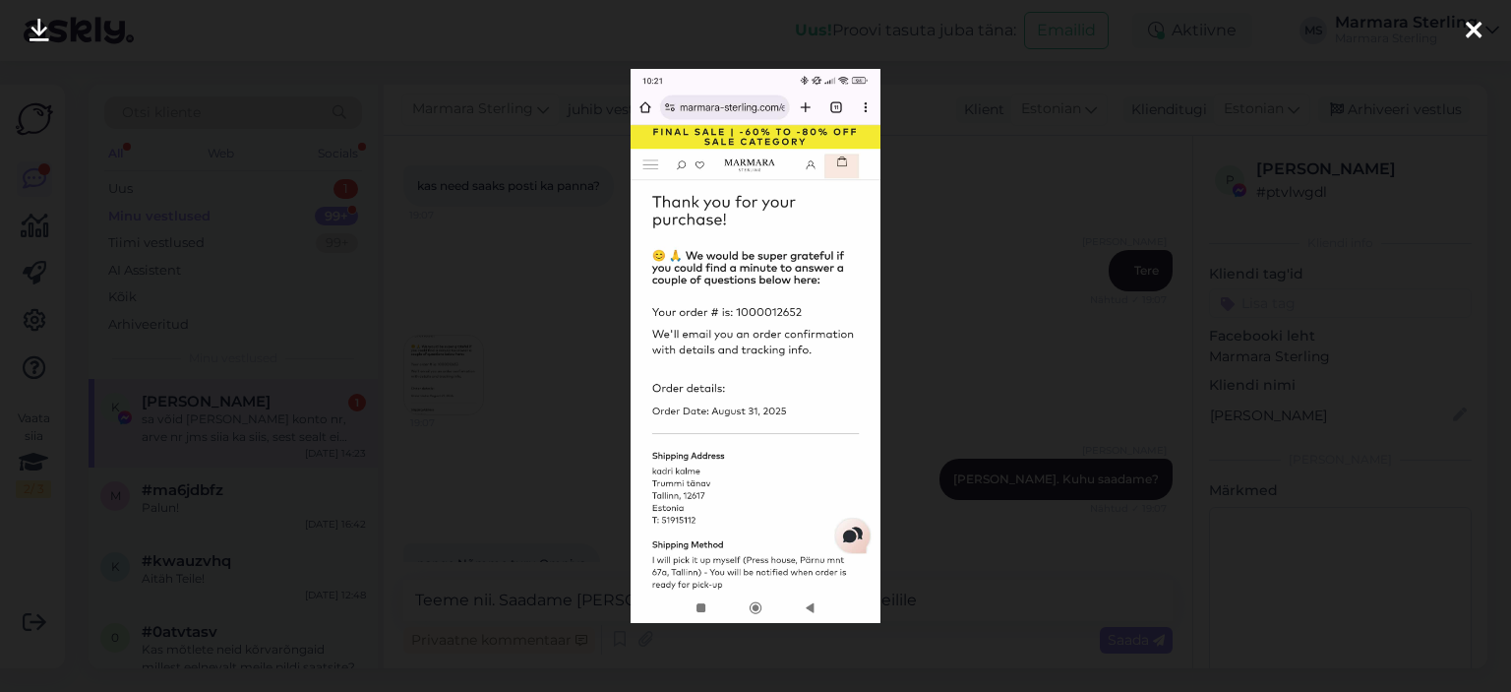
click at [1484, 23] on div at bounding box center [1473, 31] width 39 height 62
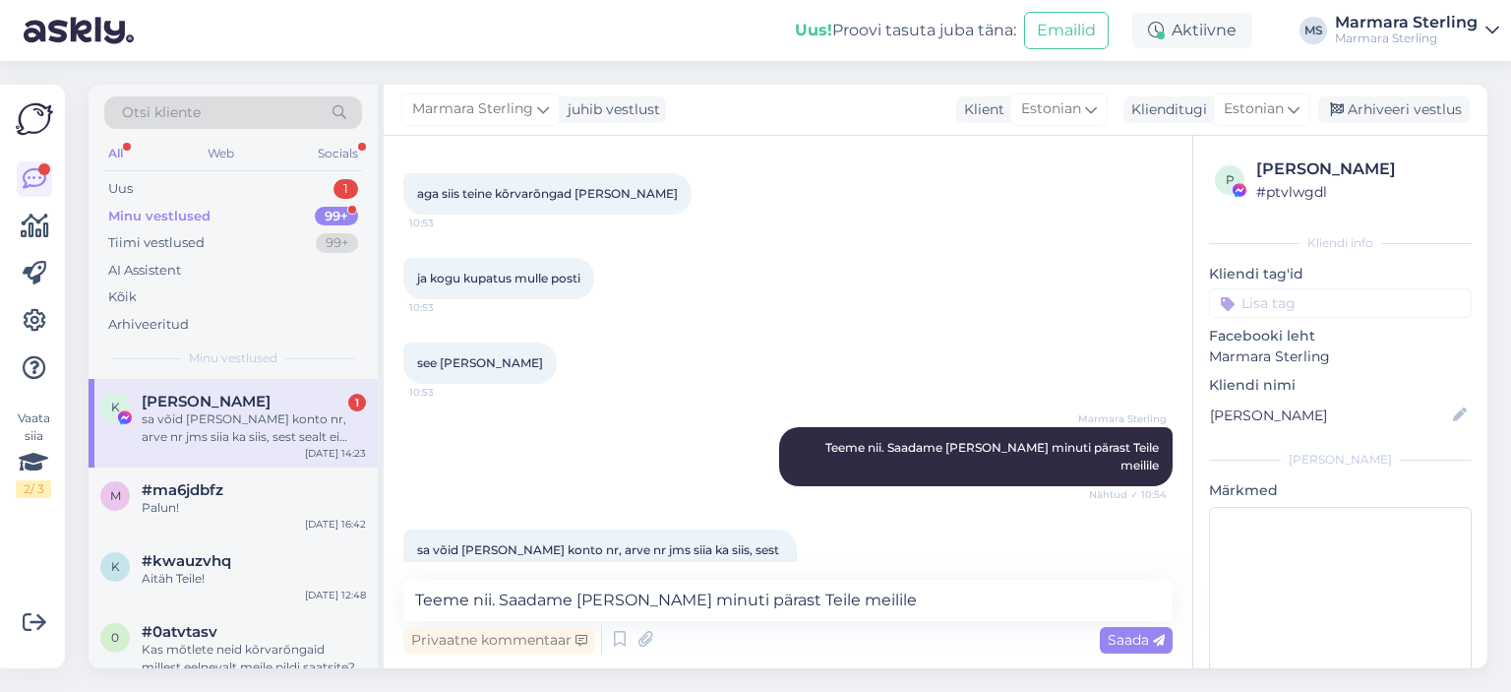
scroll to position [3672, 0]
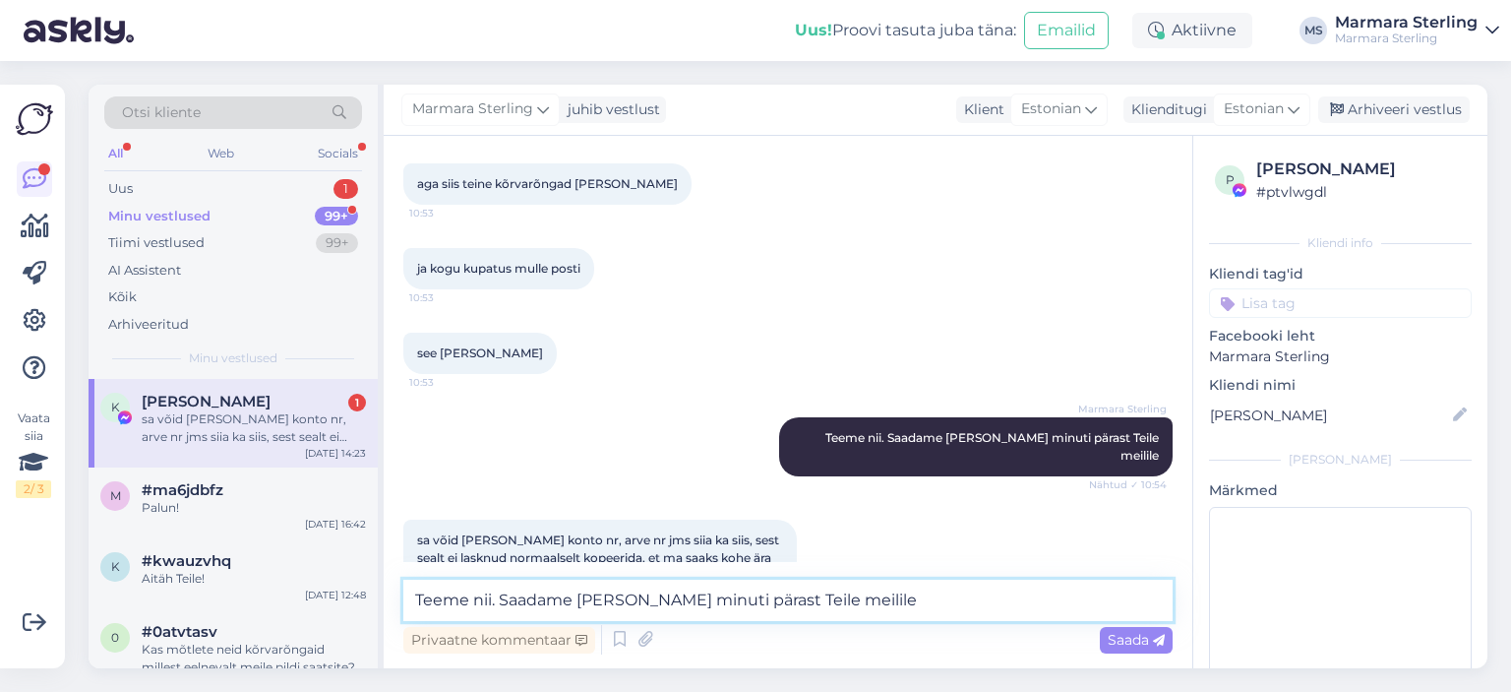
drag, startPoint x: 589, startPoint y: 588, endPoint x: 586, endPoint y: 579, distance: 10.3
click at [589, 587] on textarea "Teeme nii. Saadame [PERSON_NAME] minuti pärast Teile meilile" at bounding box center [787, 600] width 769 height 41
click at [1050, 604] on textarea "Arve saadetud e-mailile. Kirjutasime sinna välja ka konto nr, et saaksite muagv…" at bounding box center [787, 600] width 769 height 41
type textarea "Arve saadetud e-mailile. Kirjutasime sinna välja ka konto nr, et saaksite mugav…"
